Goal: Check status: Check status

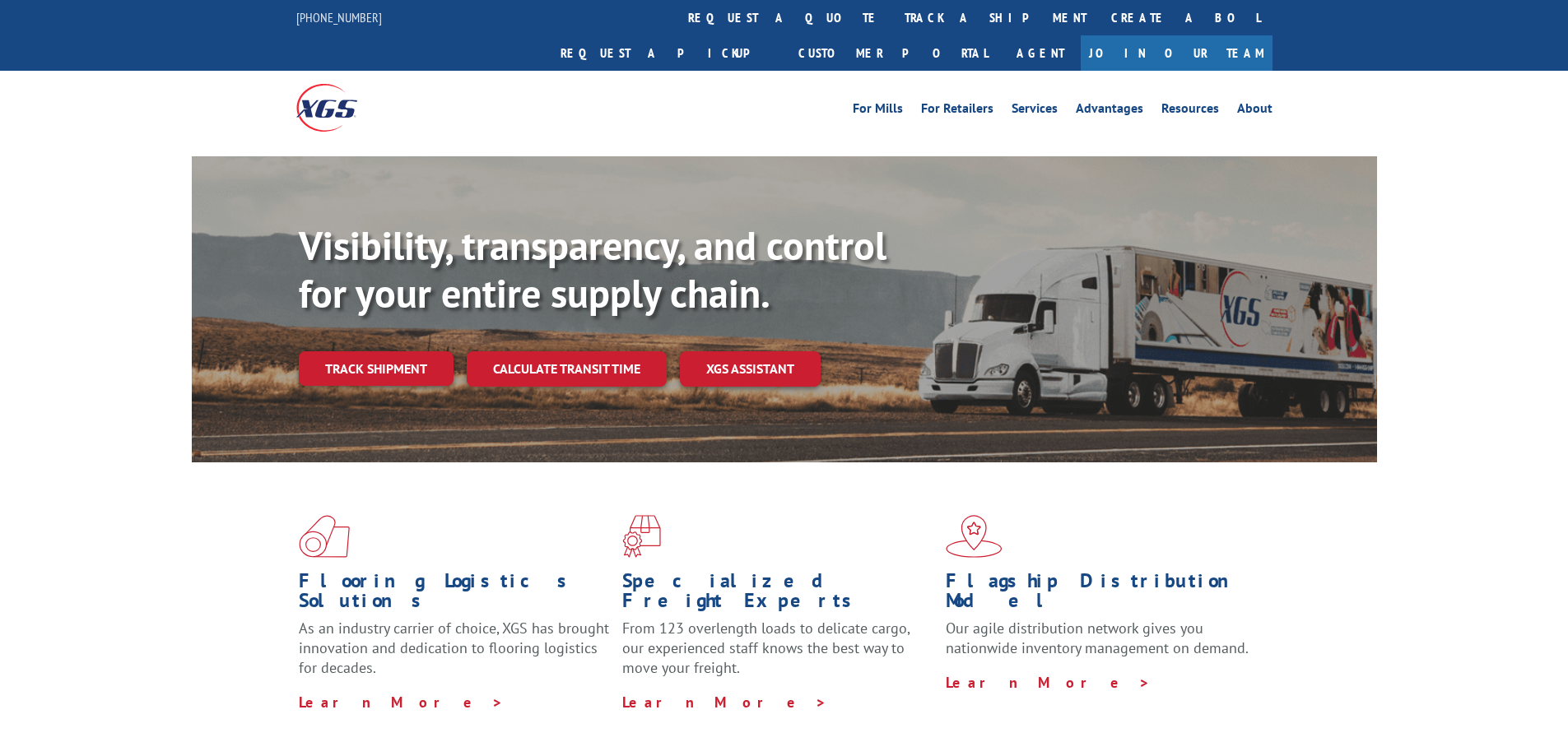
click at [354, 358] on div "Visibility, transparency, and control for your entire supply chain. Track shipm…" at bounding box center [837, 337] width 1078 height 229
click at [366, 352] on link "Track shipment" at bounding box center [376, 369] width 155 height 35
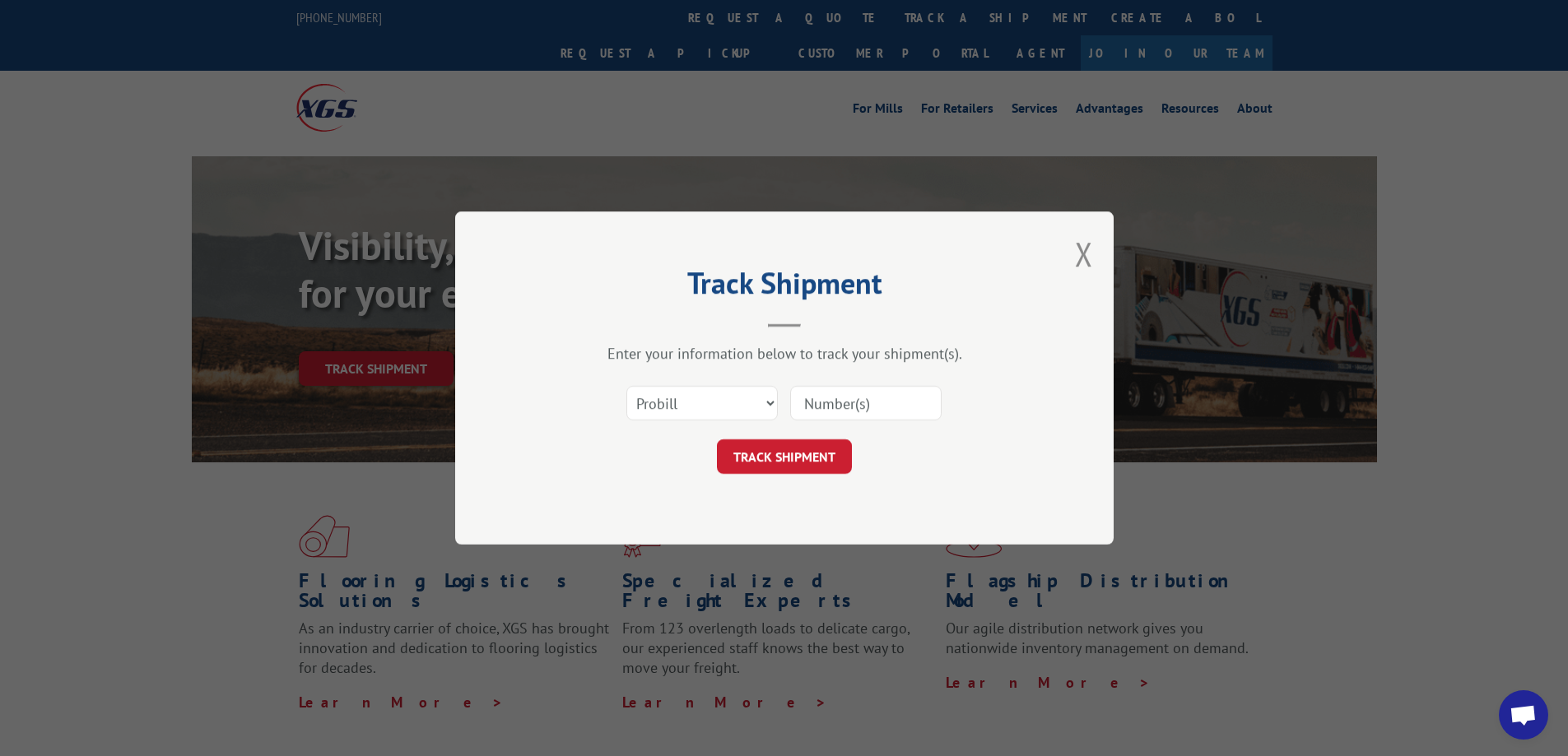
paste input "13531483"
type input "13531483"
click at [806, 456] on button "TRACK SHIPMENT" at bounding box center [784, 457] width 135 height 35
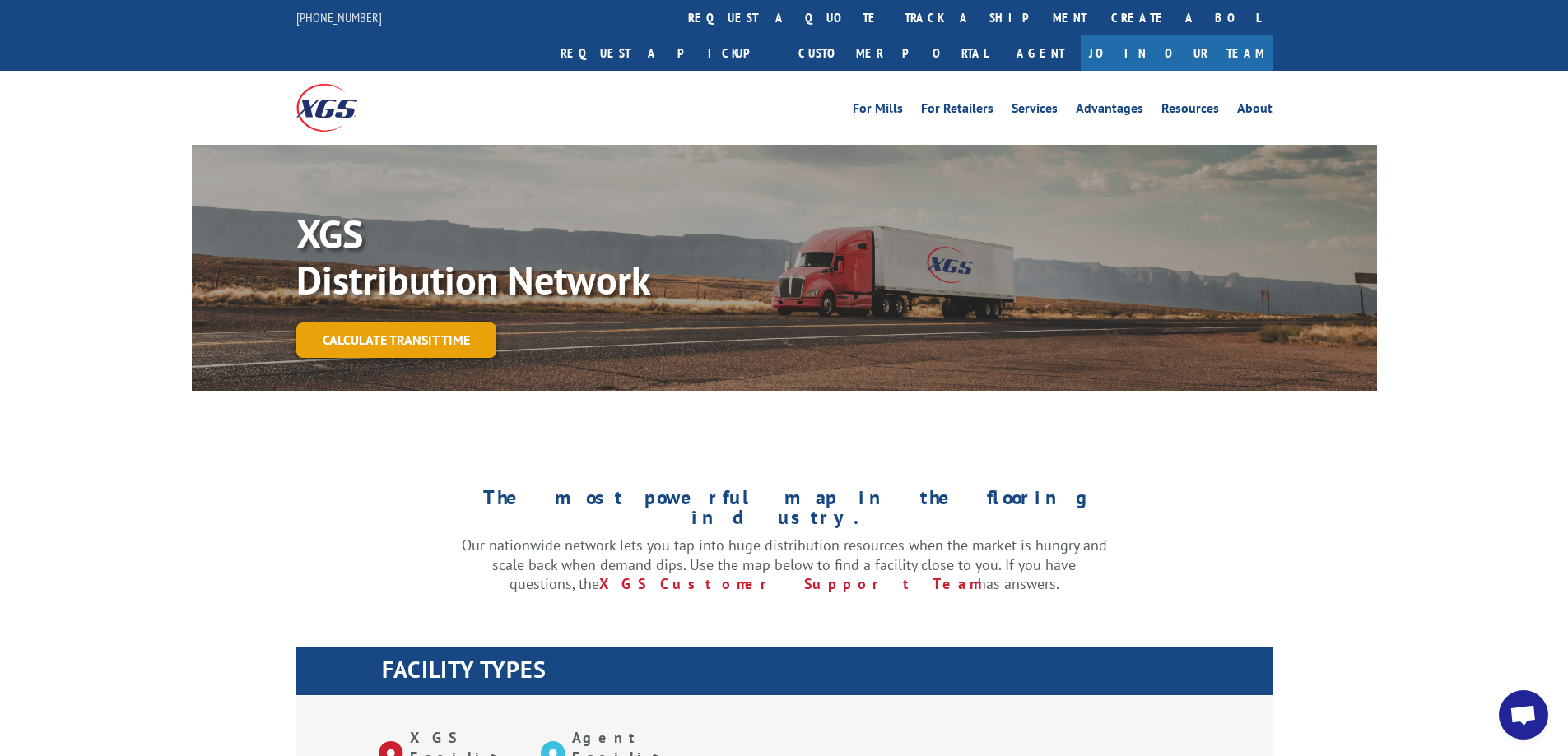
click at [413, 322] on link "Calculate transit time" at bounding box center [395, 340] width 200 height 36
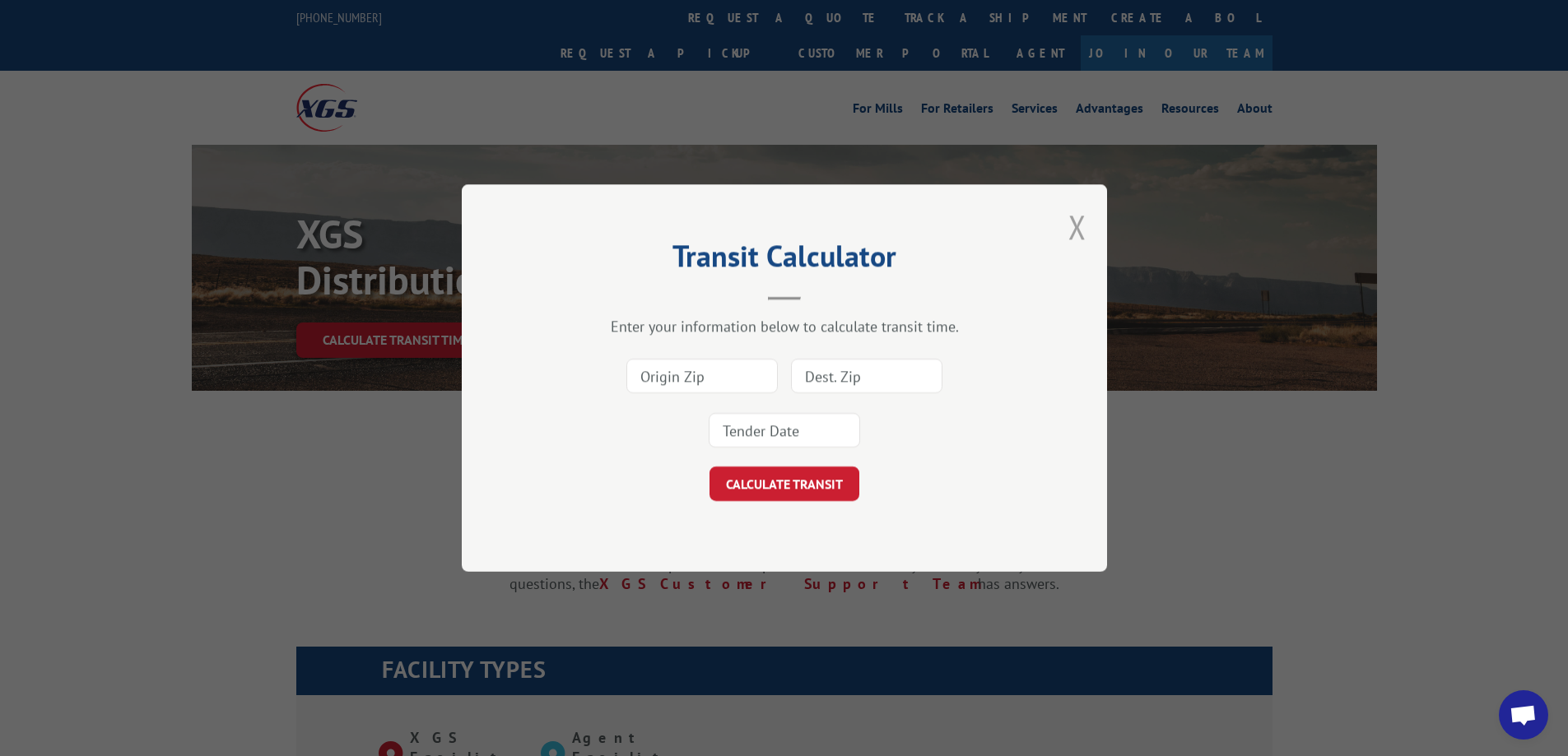
click at [1078, 229] on button "Close modal" at bounding box center [1077, 227] width 18 height 44
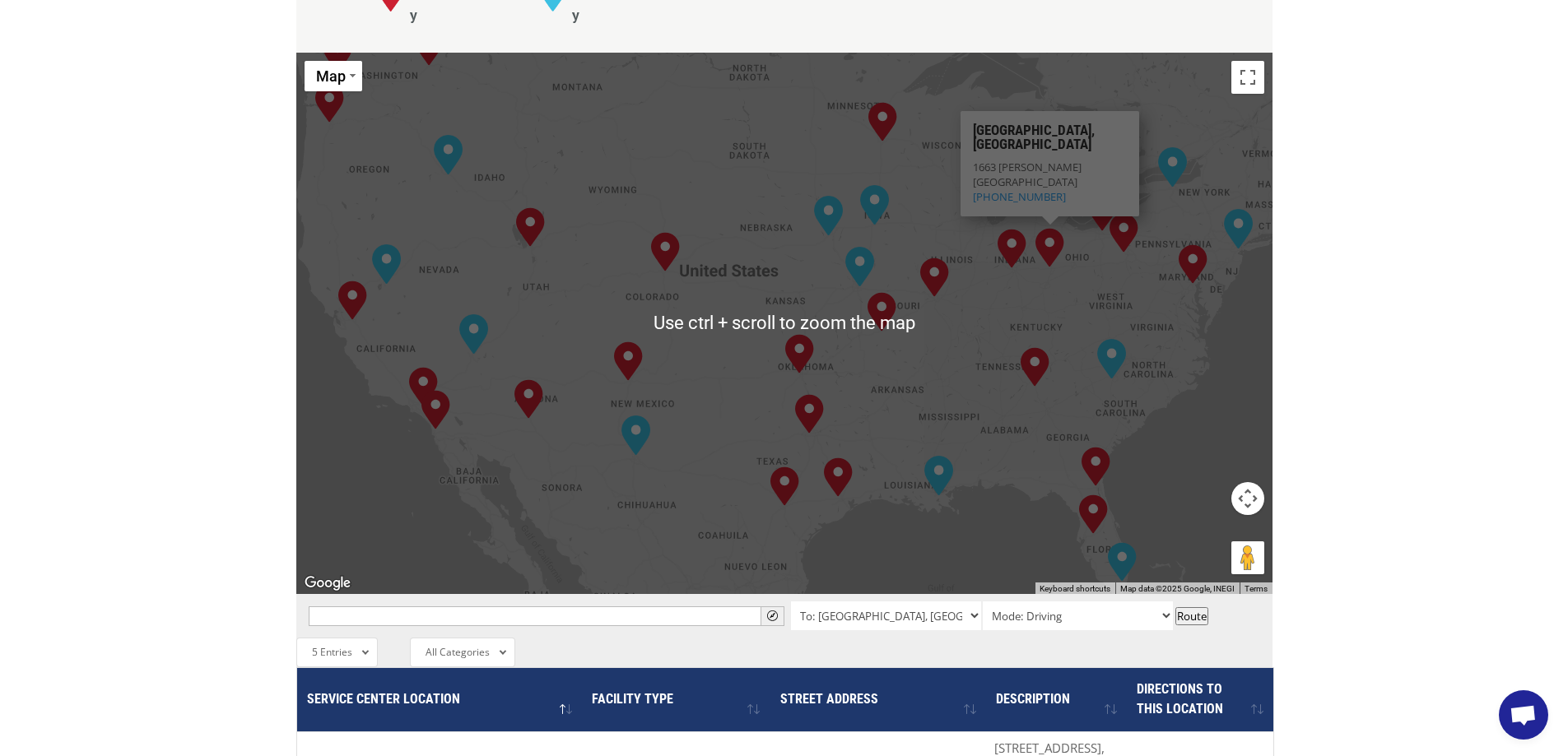
scroll to position [823, 0]
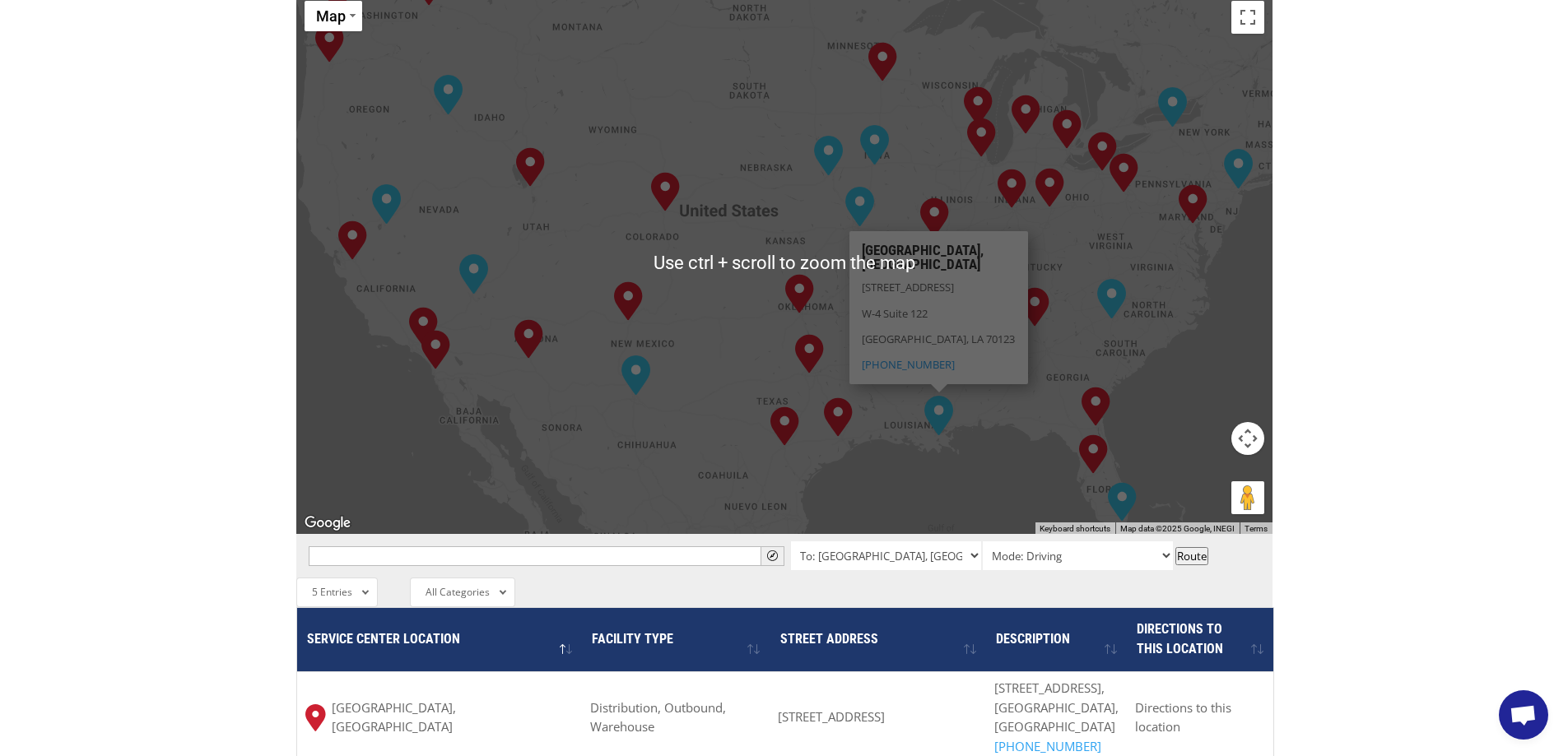
click at [941, 396] on img "New Orleans, LA" at bounding box center [938, 416] width 28 height 39
